Goal: Task Accomplishment & Management: Manage account settings

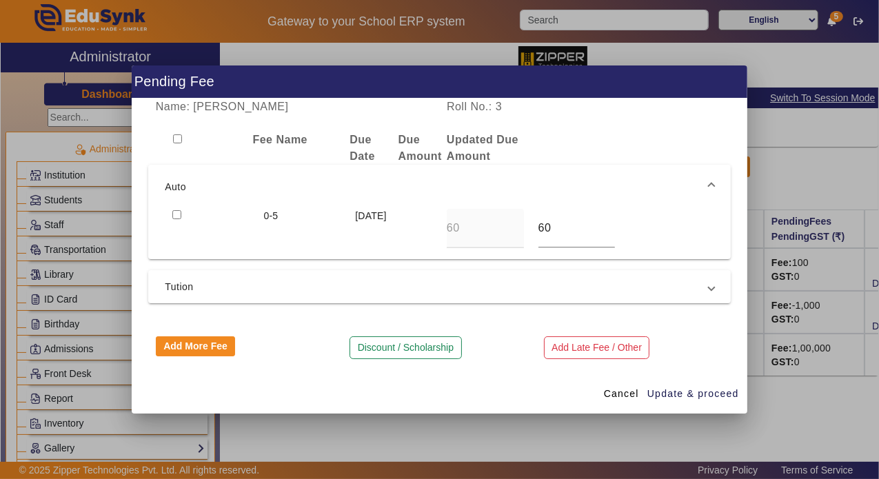
click at [633, 395] on span "Cancel" at bounding box center [621, 394] width 35 height 14
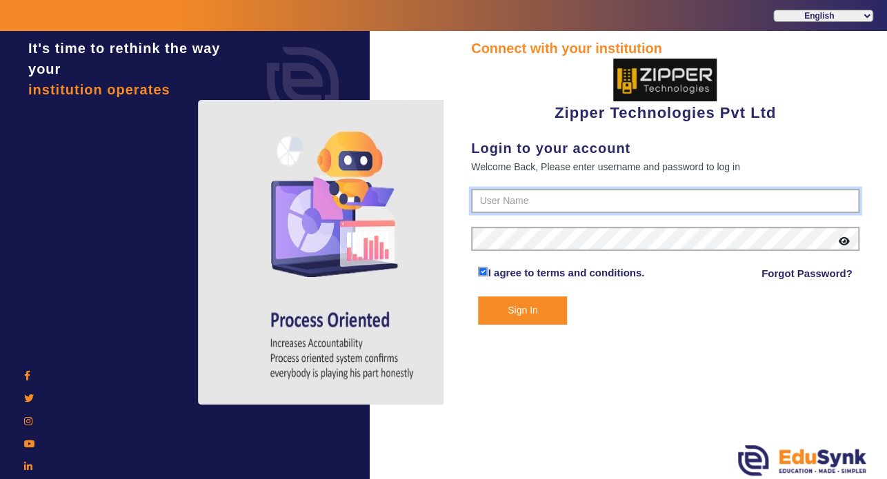
click at [557, 203] on input "text" at bounding box center [665, 201] width 388 height 25
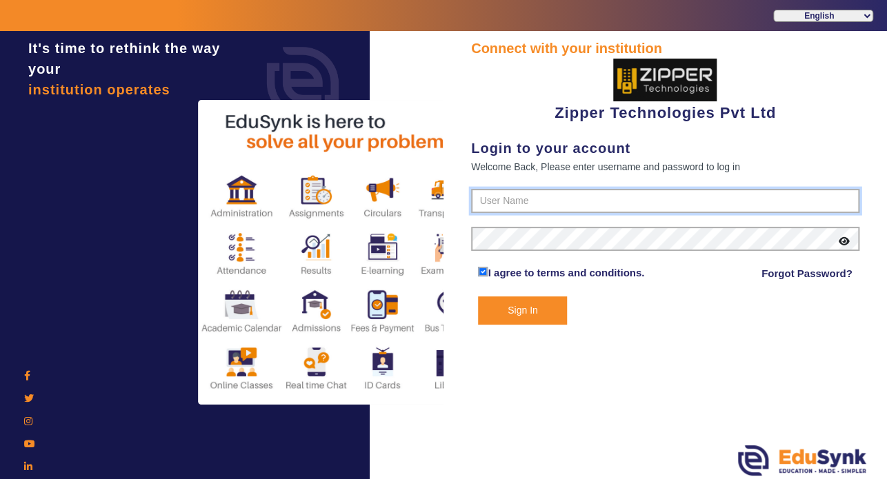
type input "1008790000"
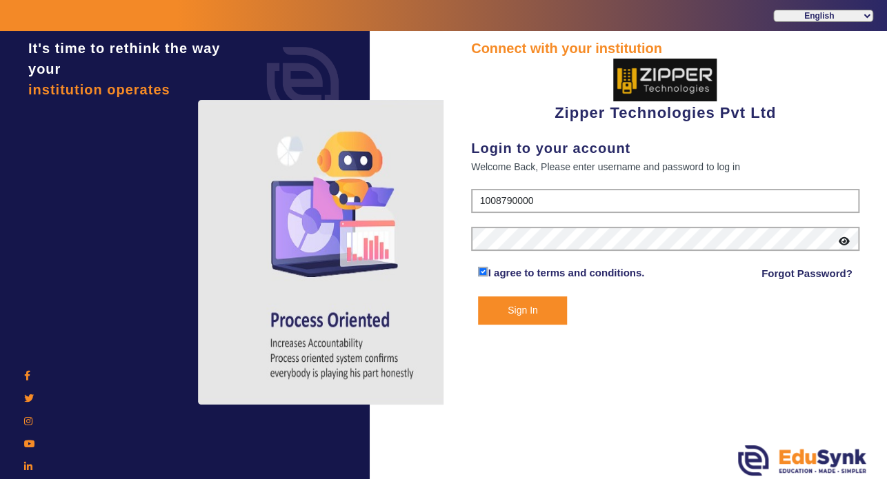
click at [518, 305] on button "Sign In" at bounding box center [522, 311] width 89 height 28
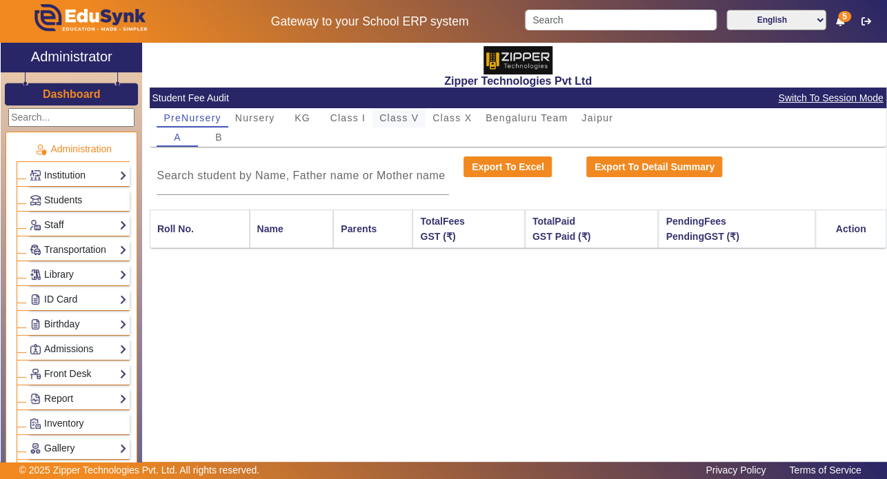
click at [399, 115] on span "Class V" at bounding box center [398, 118] width 39 height 10
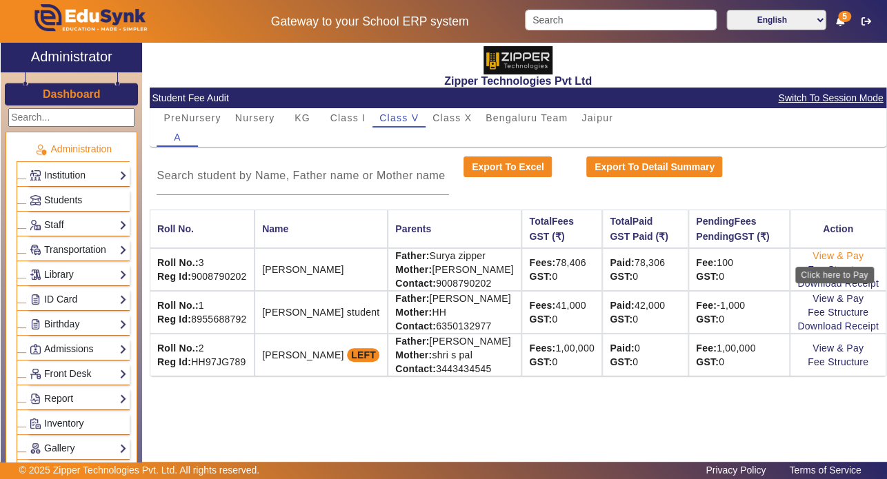
click at [838, 256] on link "View & Pay" at bounding box center [838, 255] width 51 height 11
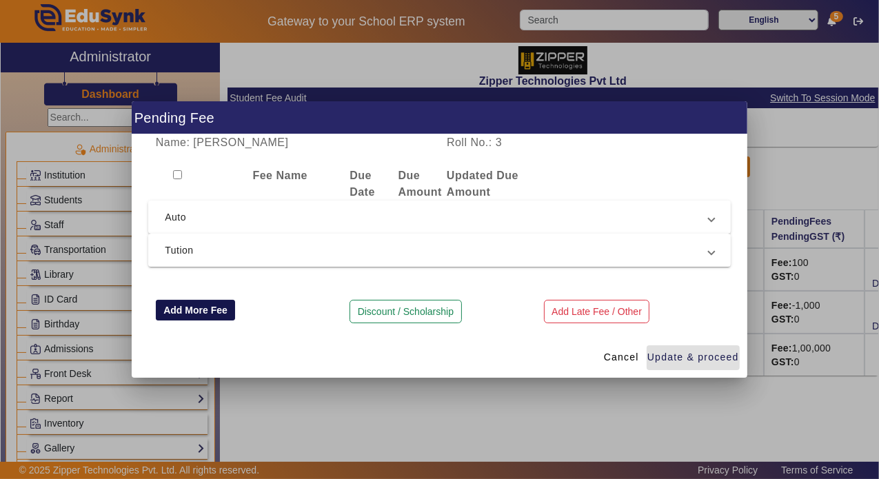
click at [207, 308] on button "Add More Fee" at bounding box center [196, 310] width 80 height 21
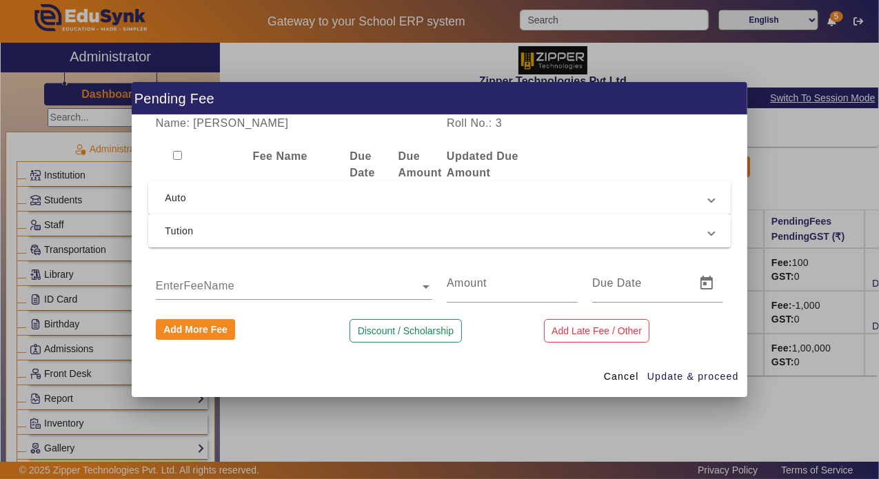
click at [255, 283] on input "text" at bounding box center [294, 287] width 277 height 17
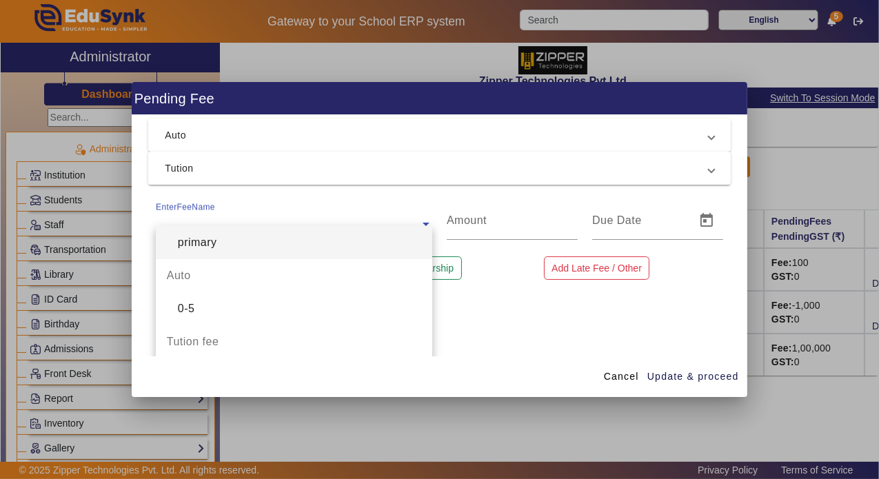
scroll to position [63, 0]
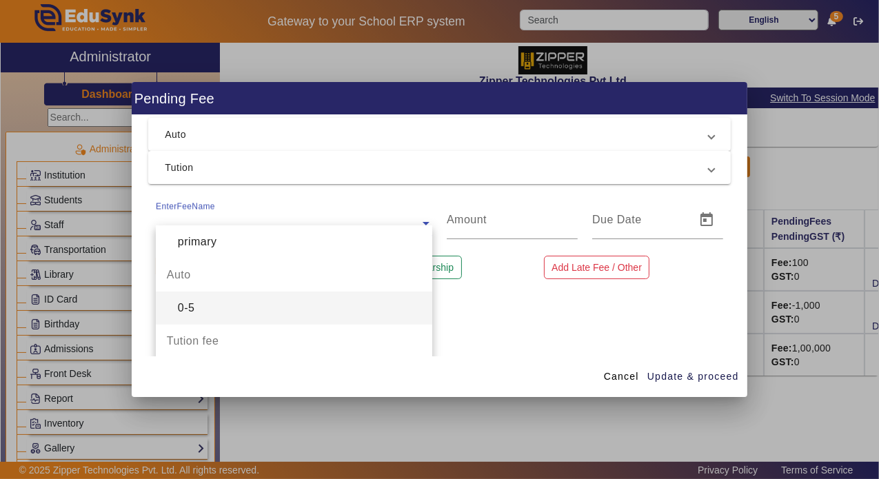
click at [234, 308] on div "0-5" at bounding box center [294, 308] width 277 height 33
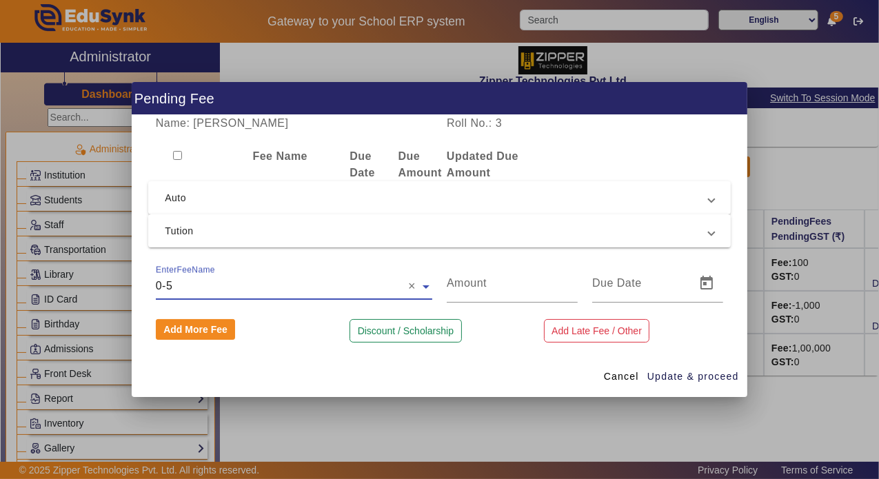
type input "6000"
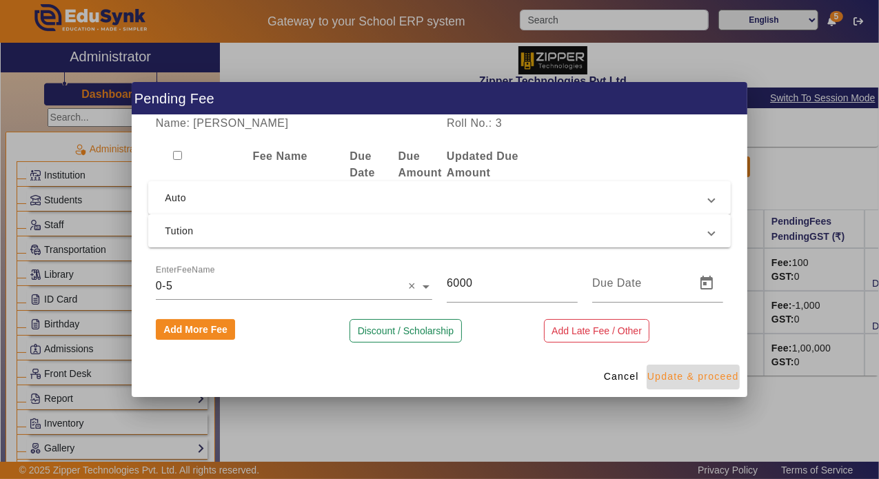
click at [694, 377] on span "Update & proceed" at bounding box center [694, 377] width 92 height 14
type input "[DATE]"
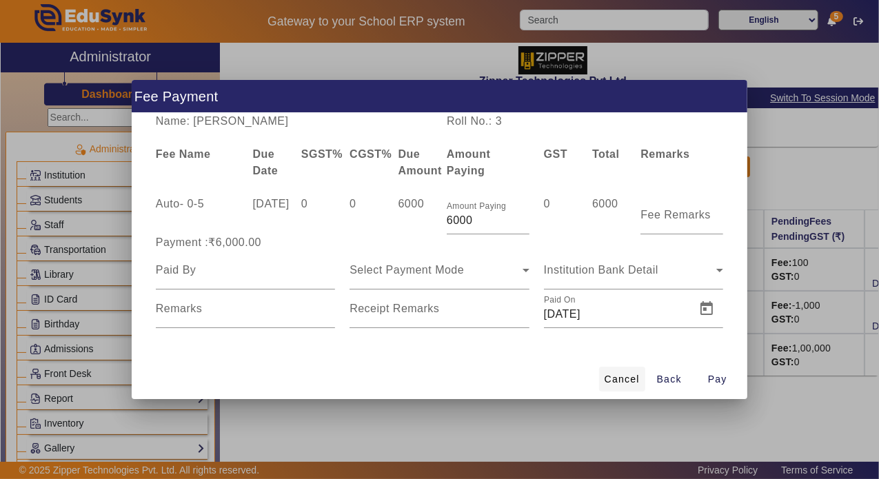
click at [624, 387] on span "Cancel" at bounding box center [622, 379] width 35 height 14
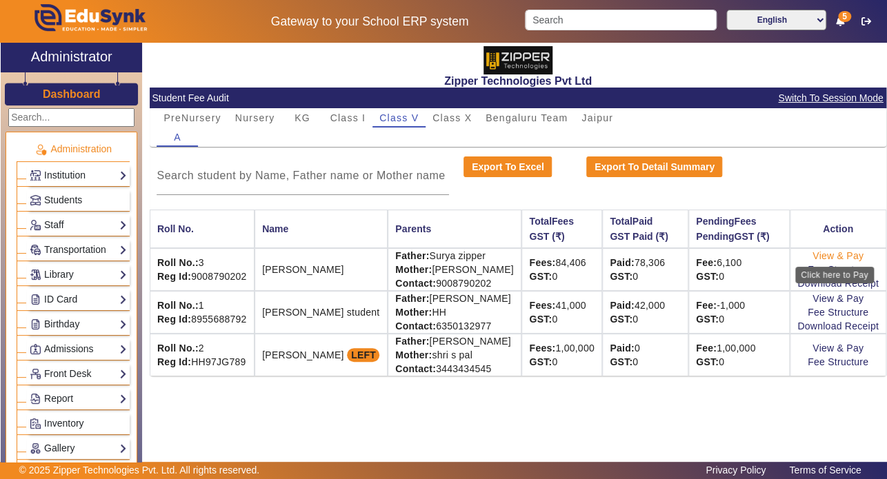
click at [833, 250] on link "View & Pay" at bounding box center [838, 255] width 51 height 11
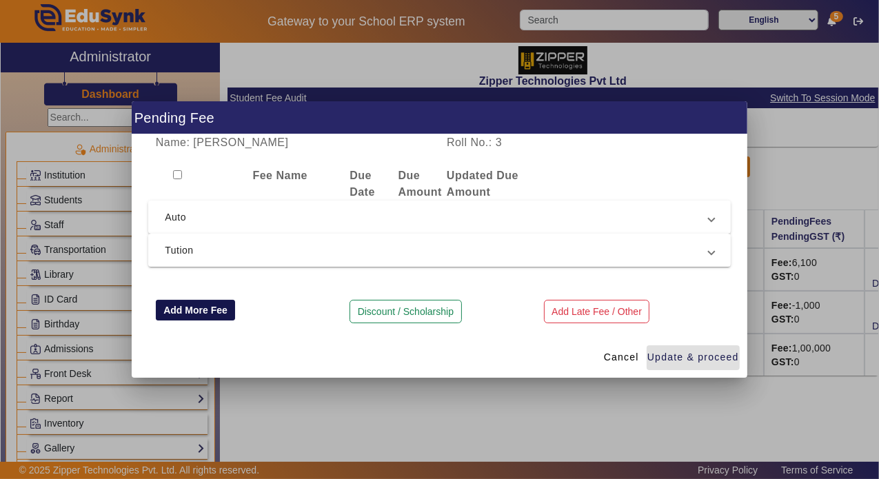
click at [191, 308] on button "Add More Fee" at bounding box center [196, 310] width 80 height 21
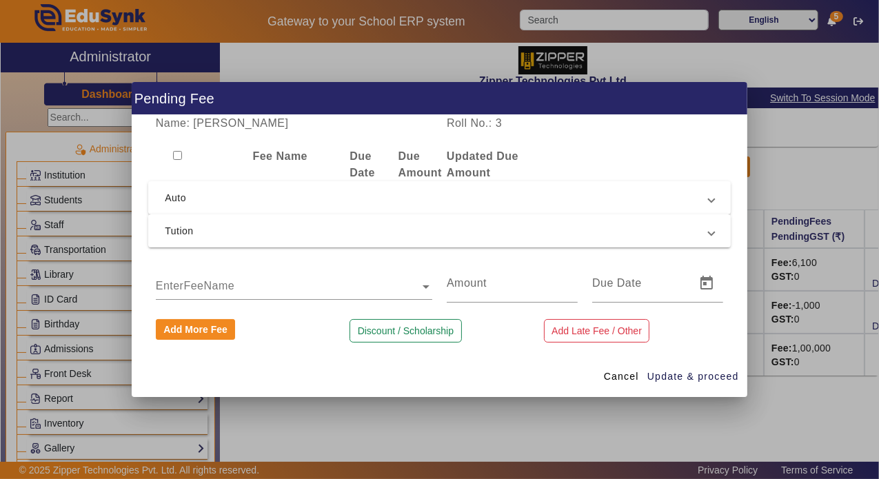
click at [281, 295] on ng-select "EnterFeeName" at bounding box center [294, 283] width 277 height 39
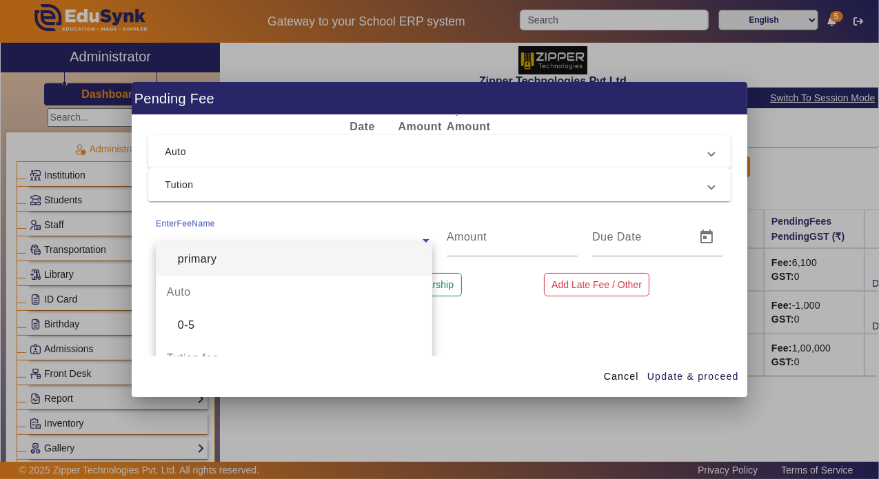
scroll to position [47, 0]
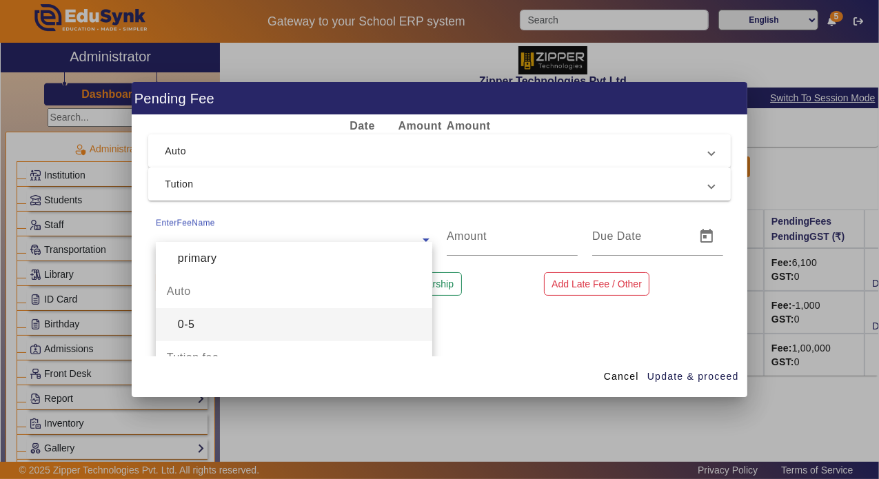
click at [240, 321] on div "0-5" at bounding box center [294, 324] width 277 height 33
type input "6000"
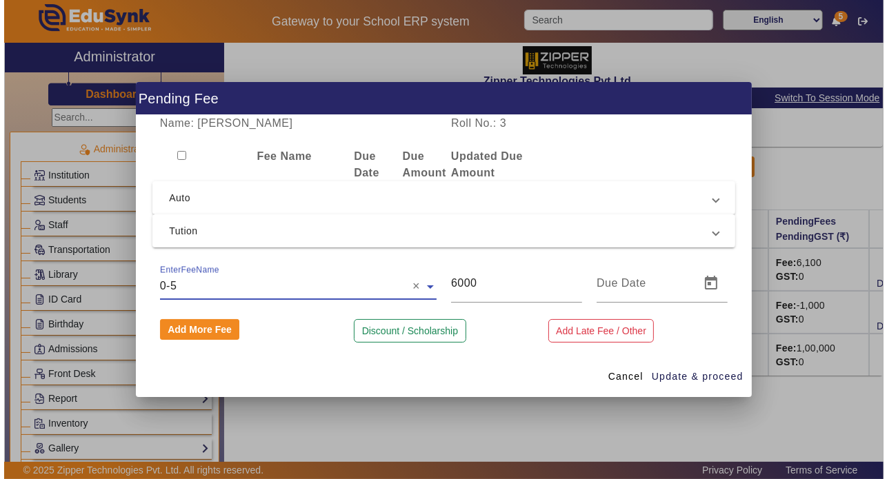
scroll to position [0, 0]
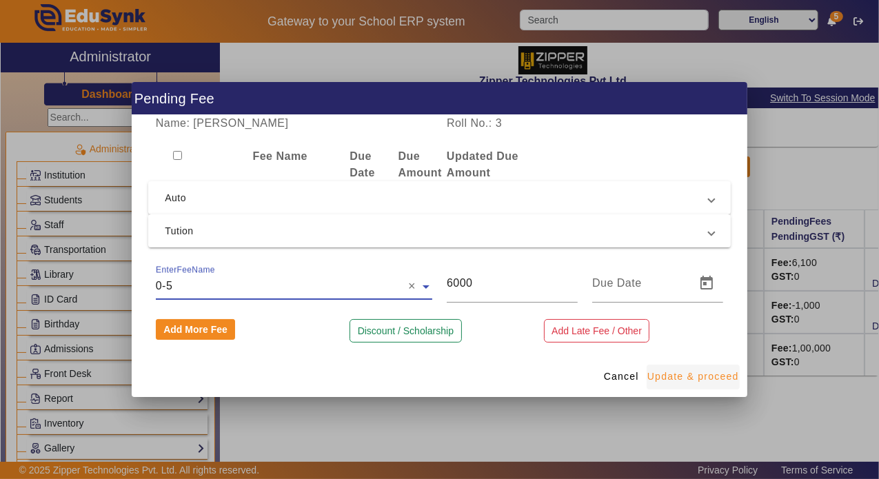
click at [692, 389] on span "button" at bounding box center [693, 377] width 93 height 33
type input "[DATE]"
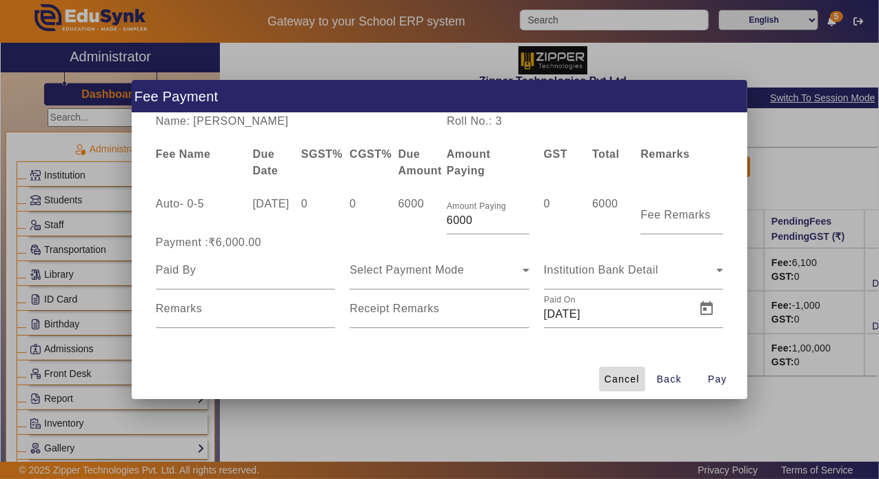
click at [621, 386] on span "Cancel" at bounding box center [622, 379] width 35 height 14
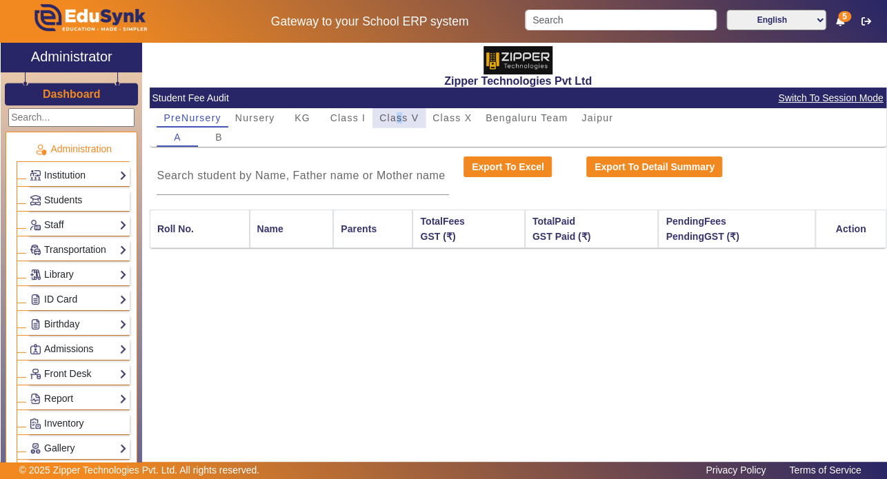
click at [399, 126] on span "Class V" at bounding box center [398, 117] width 39 height 19
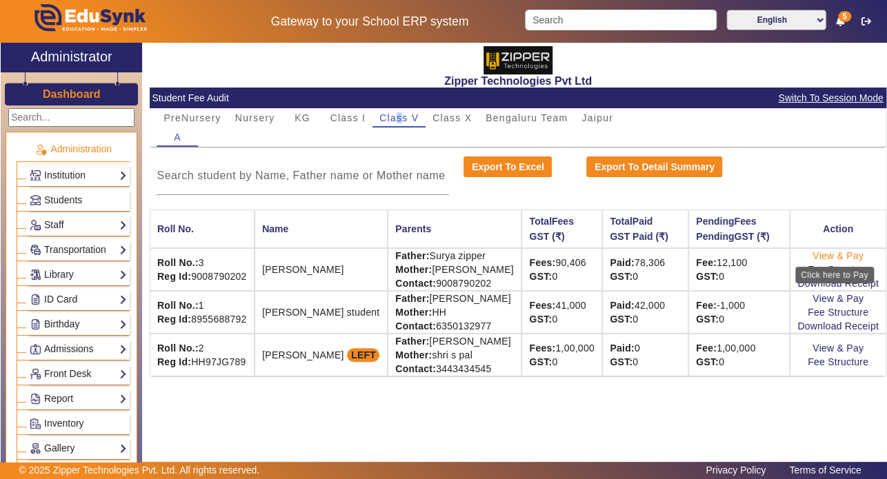
click at [844, 256] on link "View & Pay" at bounding box center [838, 255] width 51 height 11
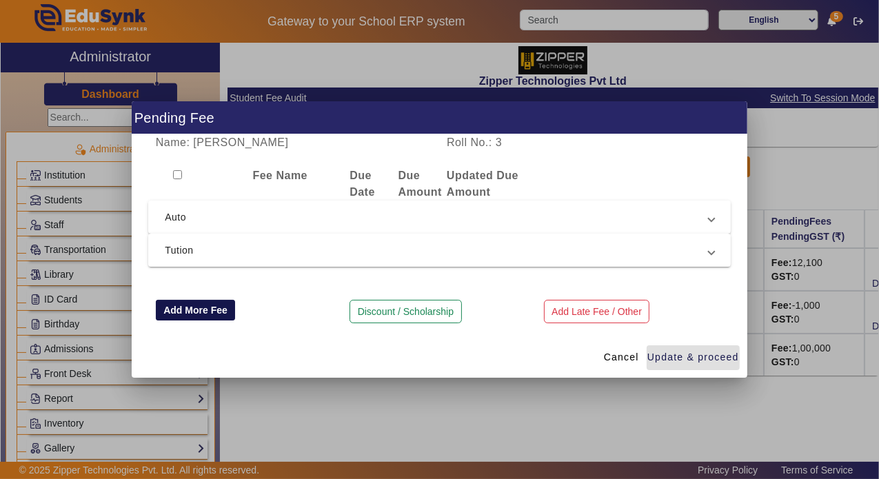
click at [183, 301] on button "Add More Fee" at bounding box center [196, 310] width 80 height 21
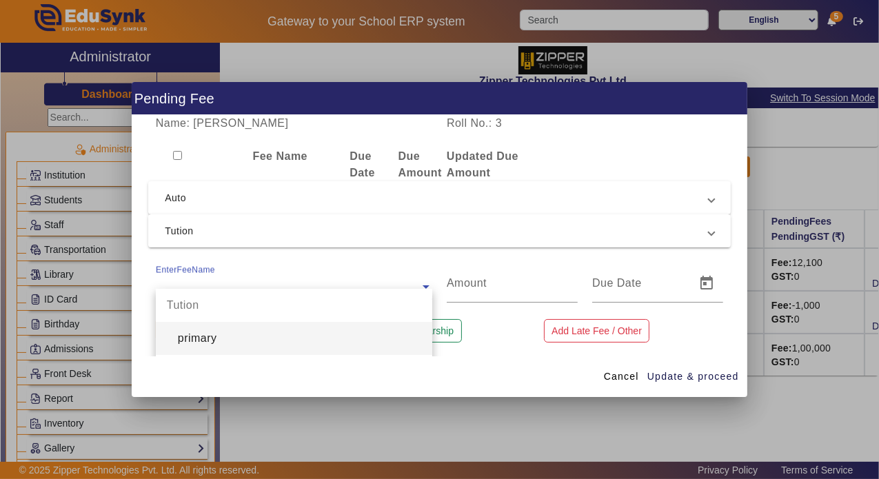
click at [204, 295] on ng-select "EnterFeeName Tution primary Auto 0-5 Tution fee Tution fee" at bounding box center [294, 283] width 277 height 39
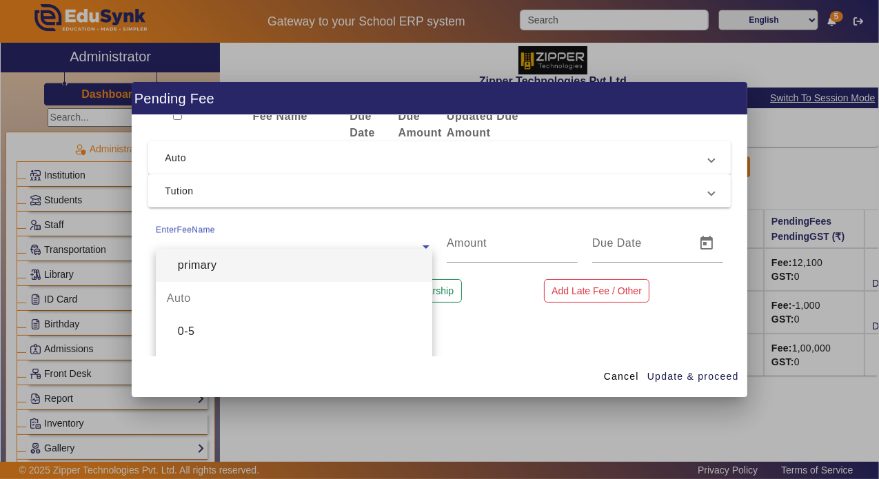
scroll to position [43, 0]
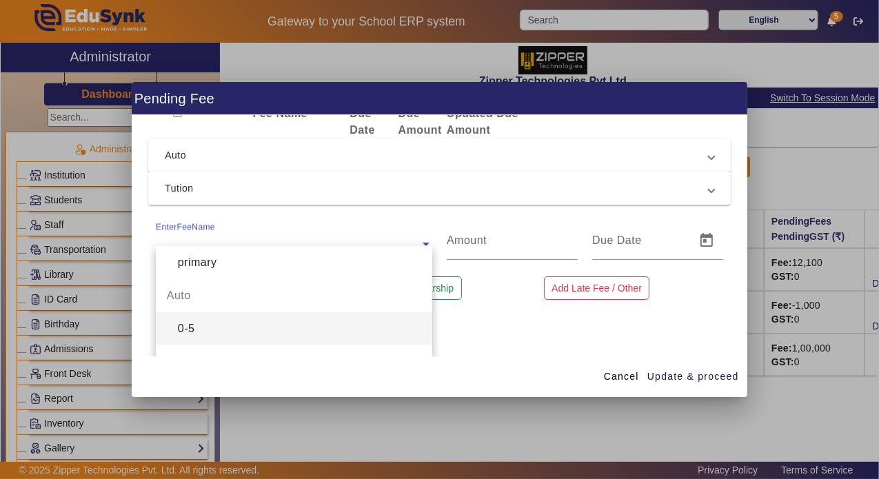
click at [228, 326] on div "0-5" at bounding box center [294, 328] width 277 height 33
type input "6000"
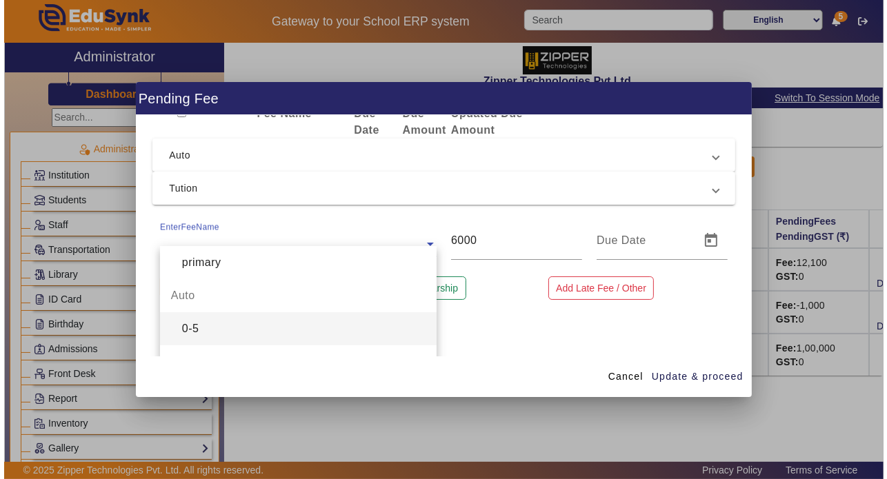
scroll to position [0, 0]
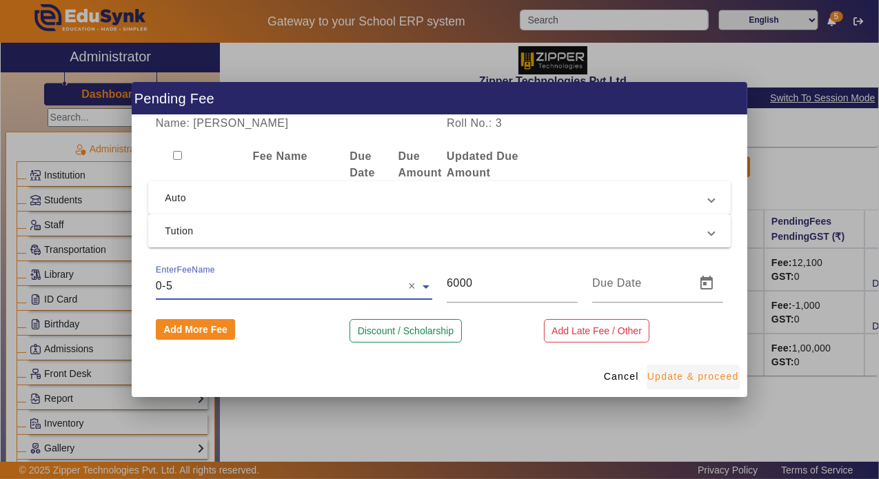
click at [679, 377] on span "Update & proceed" at bounding box center [694, 377] width 92 height 14
type input "[DATE]"
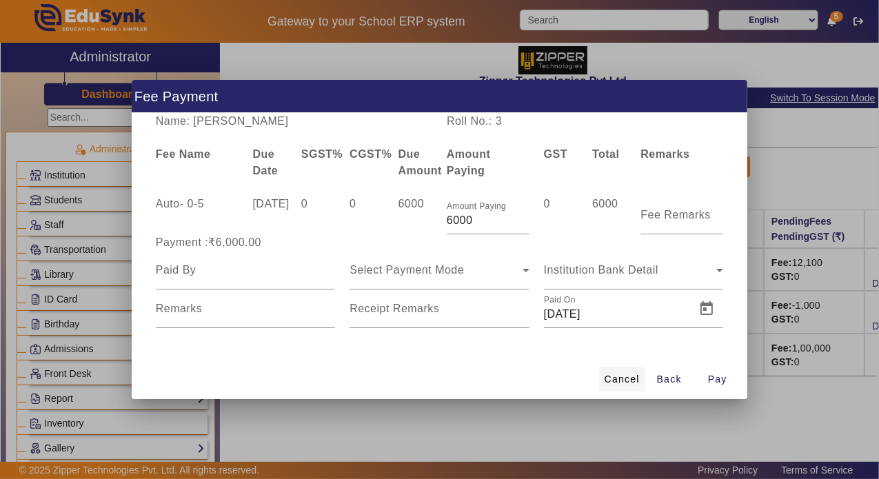
click at [633, 392] on span at bounding box center [622, 379] width 46 height 33
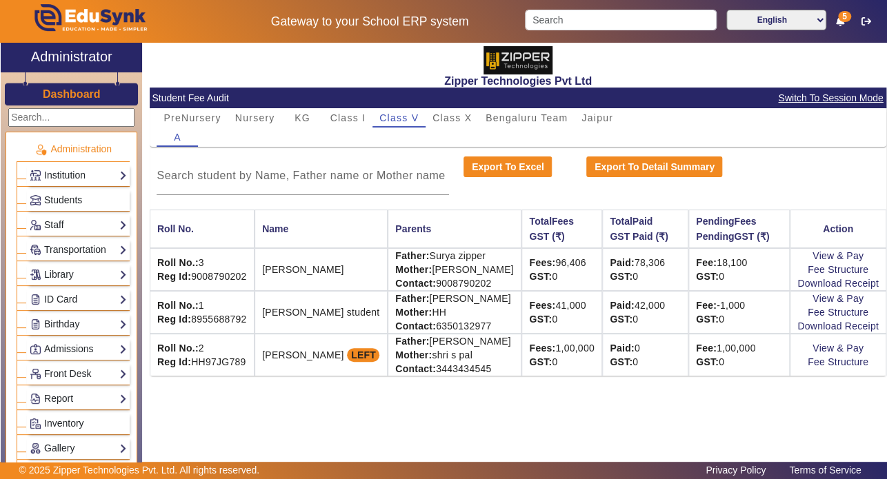
click at [364, 424] on div "Zipper Technologies Pvt Ltd Student Fee Audit Switch To Session Mode PreNursery…" at bounding box center [514, 251] width 744 height 417
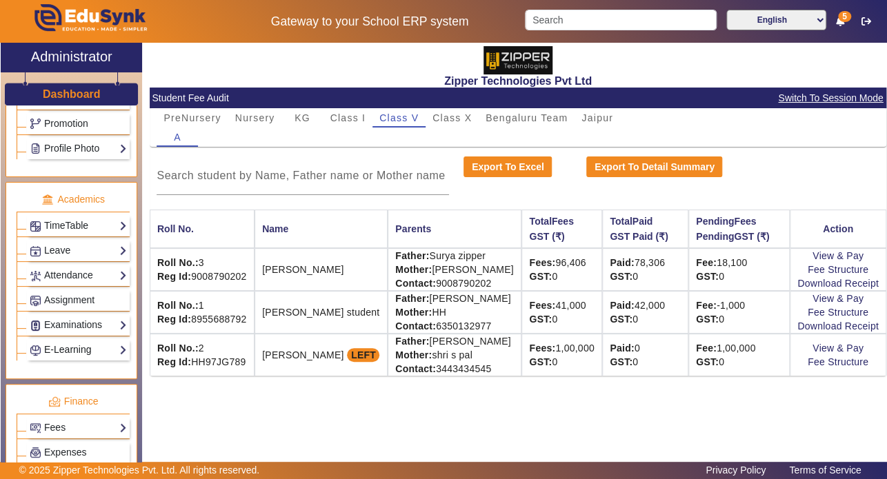
scroll to position [637, 0]
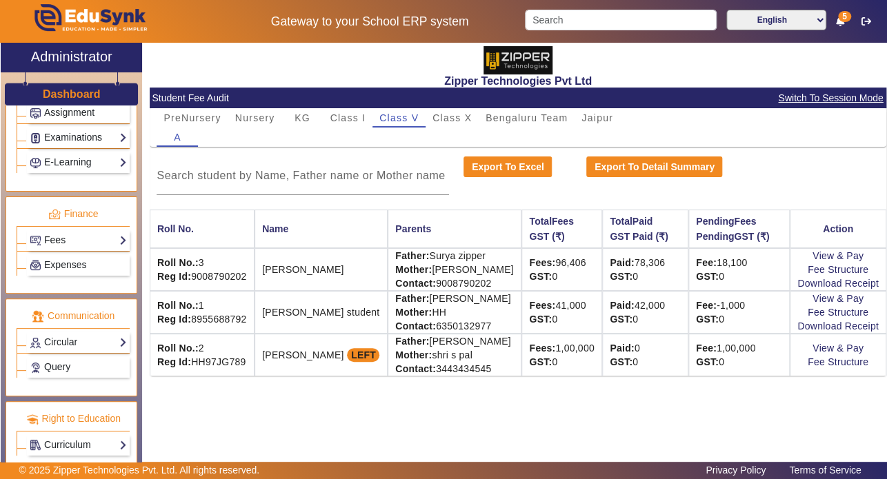
click at [74, 232] on link "Fees" at bounding box center [78, 240] width 97 height 16
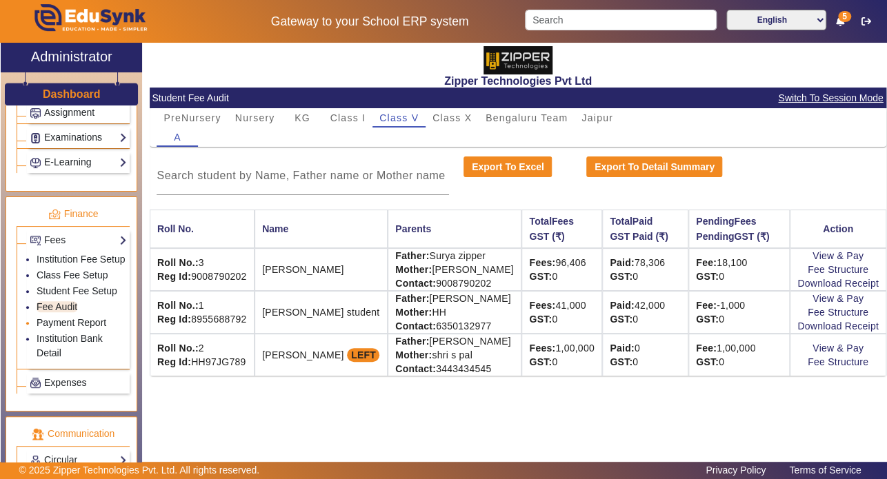
click at [61, 328] on link "Payment Report" at bounding box center [72, 322] width 70 height 11
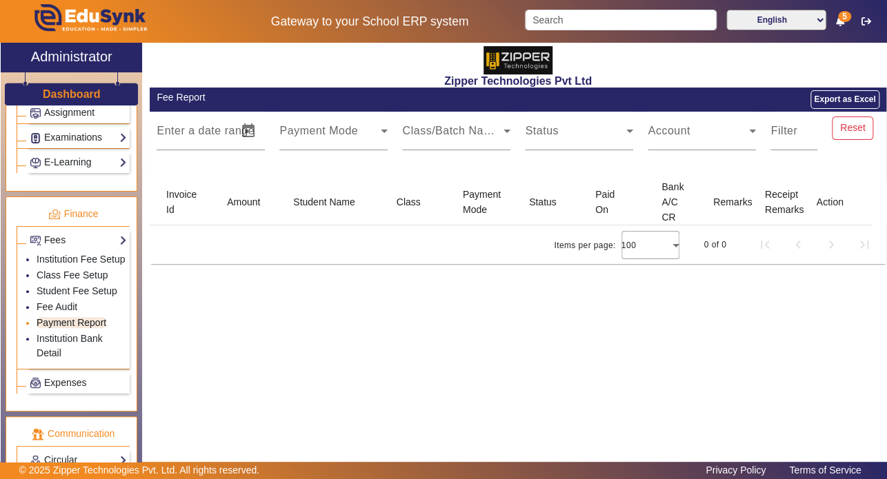
click at [64, 328] on link "Payment Report" at bounding box center [72, 322] width 70 height 11
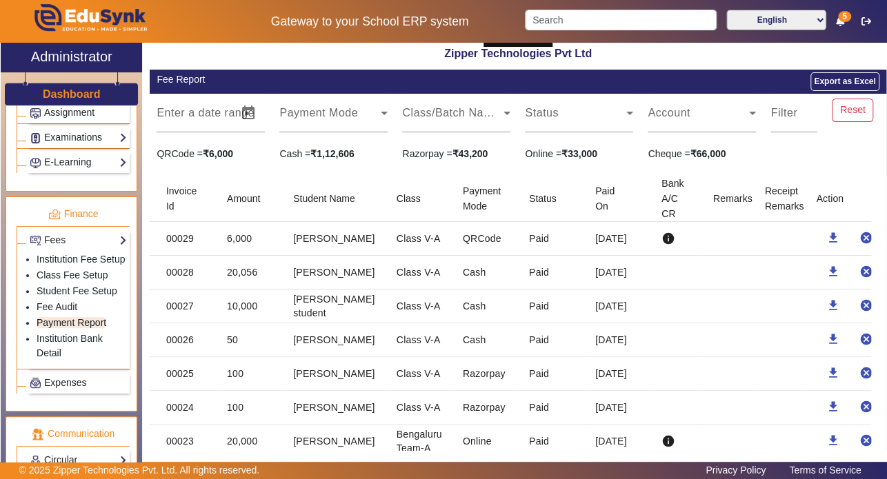
scroll to position [19, 0]
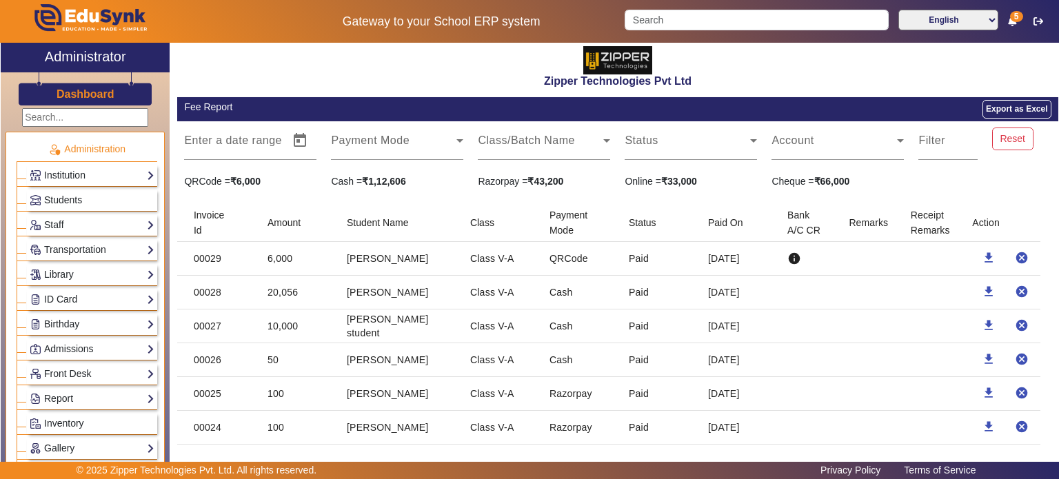
click at [900, 270] on mat-cell at bounding box center [930, 259] width 61 height 34
